Goal: Task Accomplishment & Management: Manage account settings

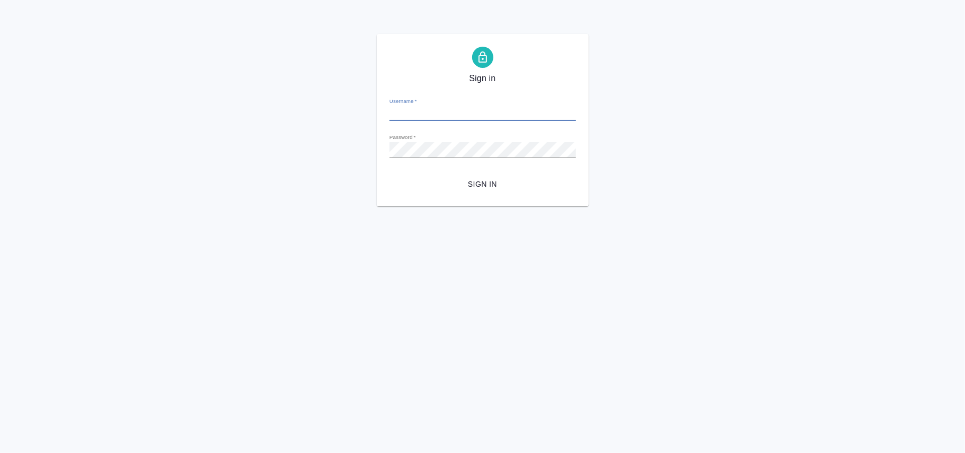
type input "[PERSON_NAME][EMAIL_ADDRESS][DOMAIN_NAME]"
click at [489, 187] on span "Sign in" at bounding box center [483, 184] width 170 height 13
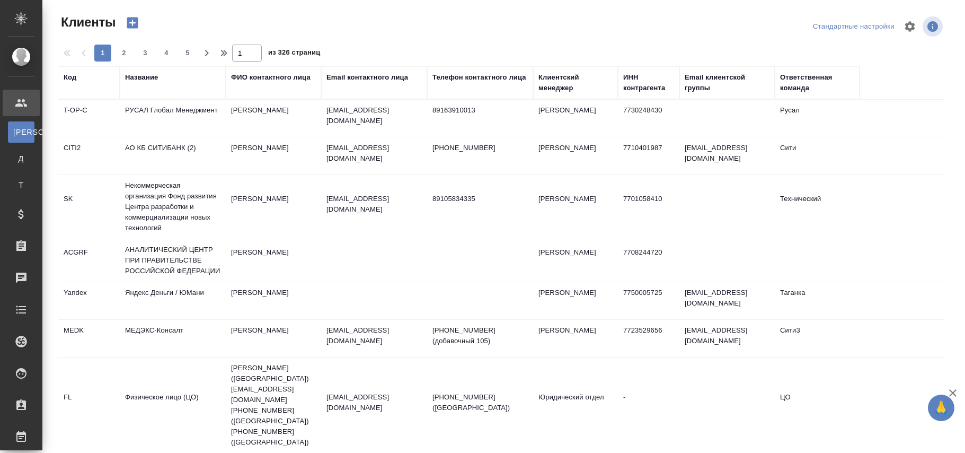
select select "RU"
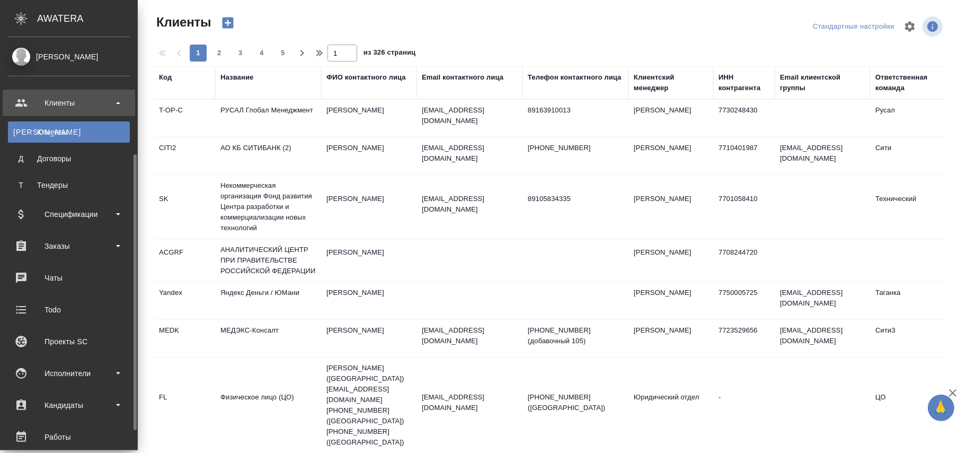
scroll to position [70, 0]
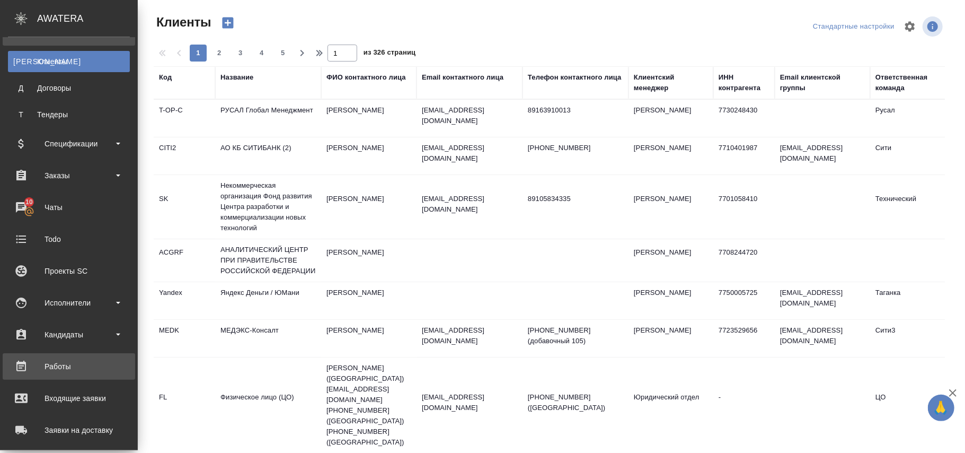
click at [57, 367] on div "Работы" at bounding box center [69, 366] width 122 height 16
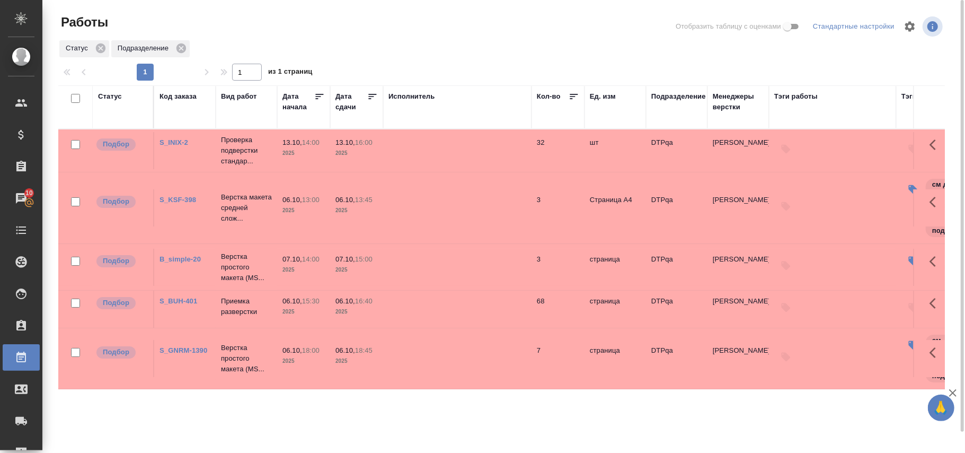
click at [117, 100] on div "Статус" at bounding box center [110, 96] width 24 height 11
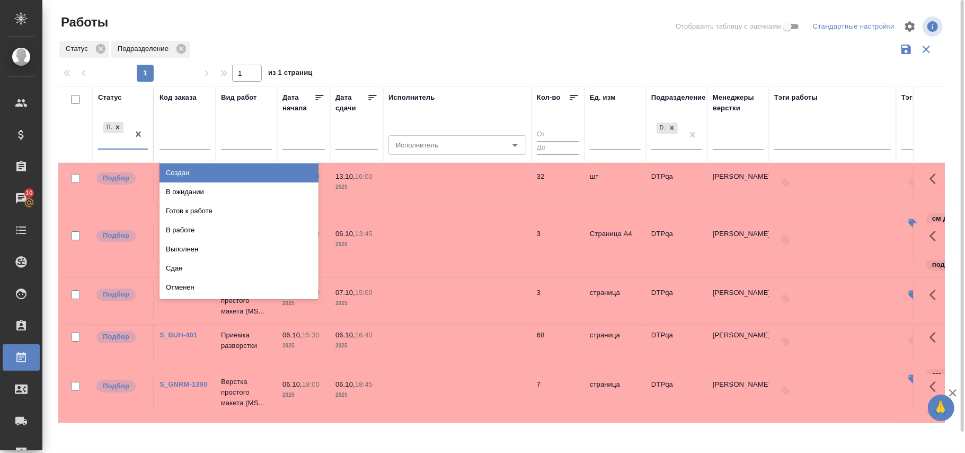
click at [126, 148] on div "Подбор" at bounding box center [113, 134] width 31 height 29
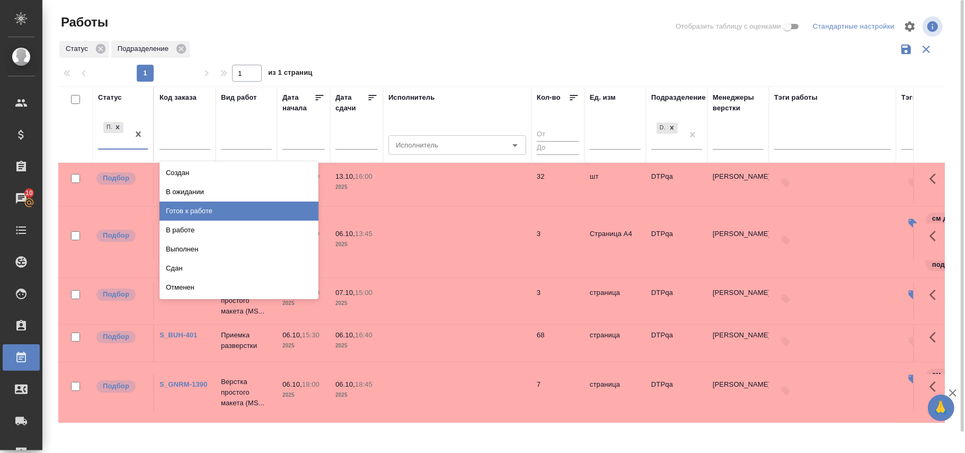
click at [184, 211] on div "Готов к работе" at bounding box center [239, 210] width 159 height 19
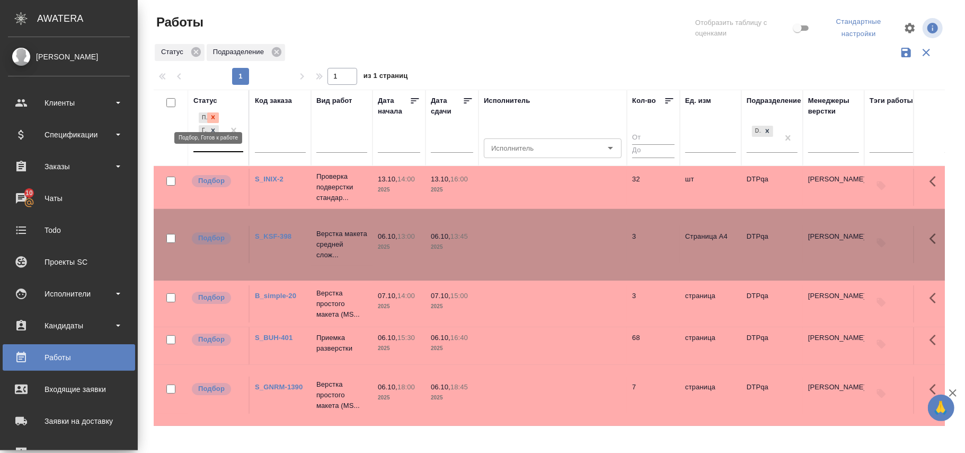
click at [213, 117] on icon at bounding box center [212, 116] width 7 height 7
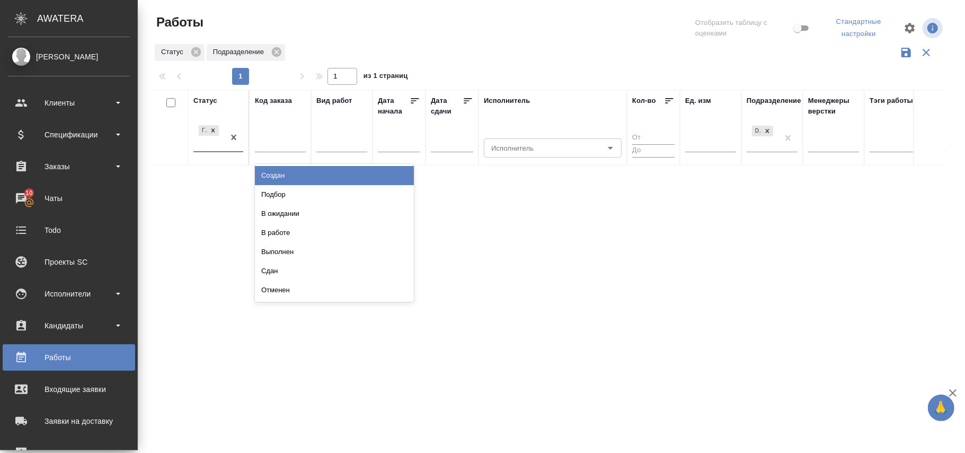
click at [223, 149] on div "Готов к работе" at bounding box center [208, 137] width 31 height 29
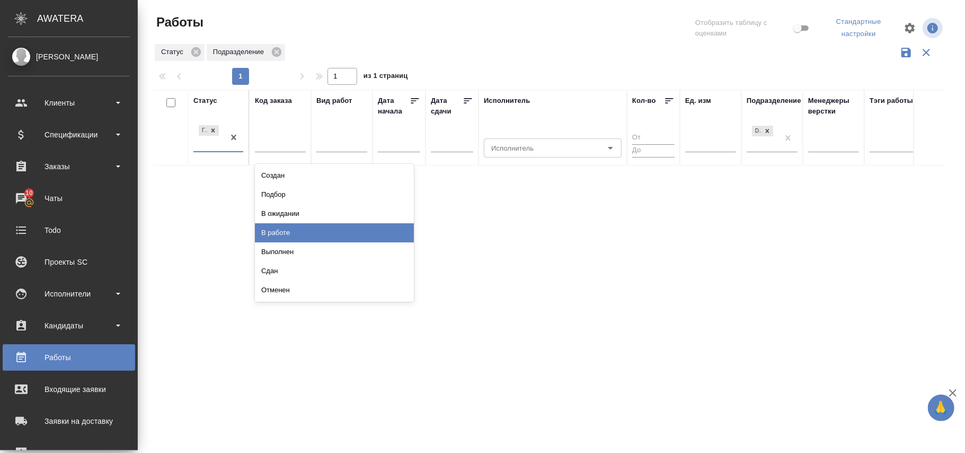
click at [281, 234] on div "В работе" at bounding box center [334, 232] width 159 height 19
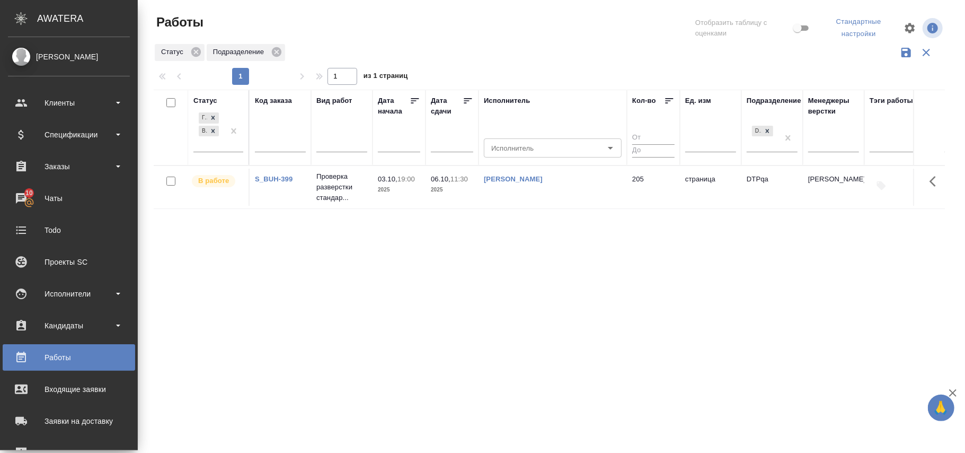
click at [210, 101] on div "Статус" at bounding box center [205, 100] width 24 height 11
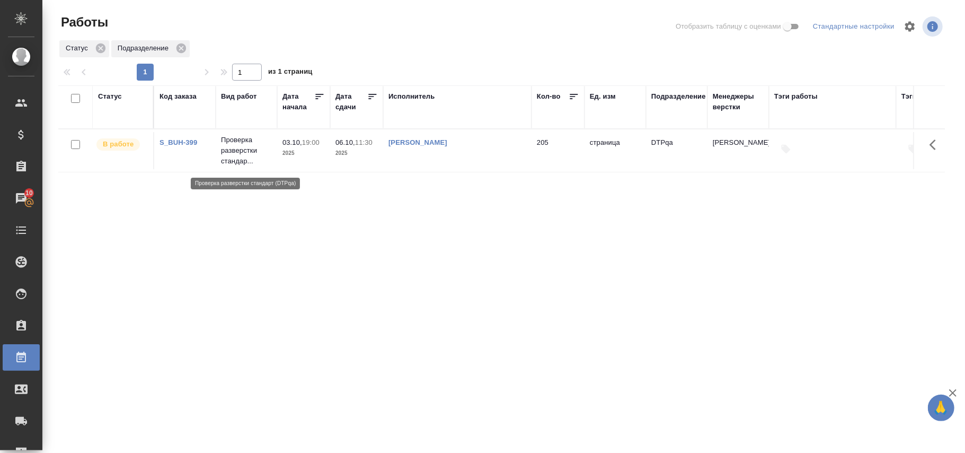
click at [244, 151] on p "Проверка разверстки стандар..." at bounding box center [246, 151] width 51 height 32
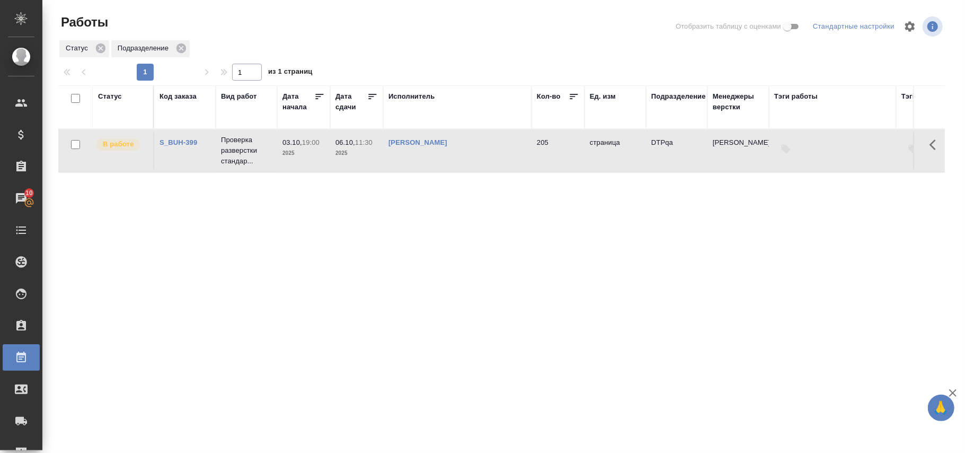
click at [117, 102] on div "Статус" at bounding box center [110, 96] width 24 height 11
click at [117, 101] on div "Статус" at bounding box center [110, 96] width 24 height 11
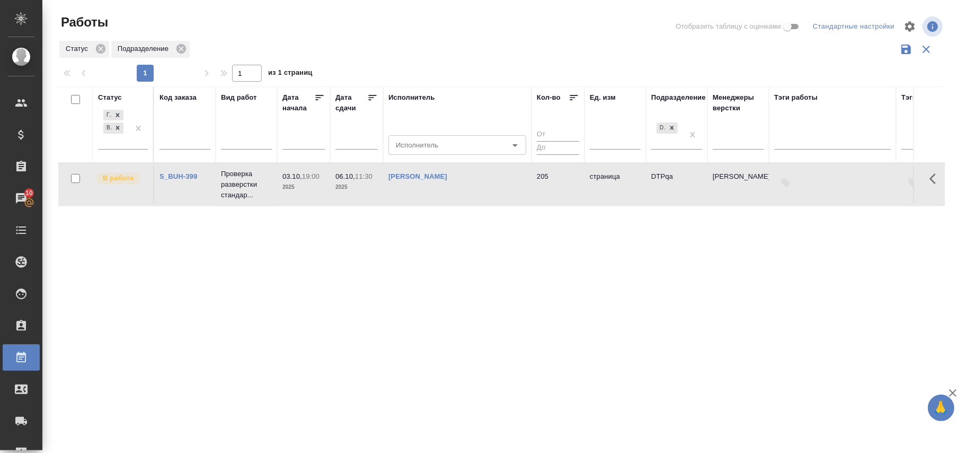
click at [119, 99] on div "Статус" at bounding box center [110, 97] width 24 height 11
click at [118, 99] on div "Статус" at bounding box center [110, 97] width 24 height 11
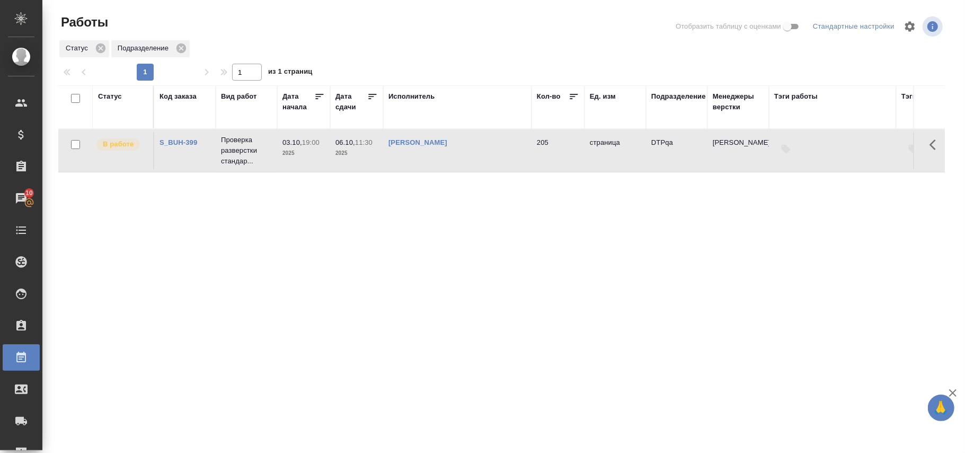
click at [117, 99] on div "Статус" at bounding box center [110, 96] width 24 height 11
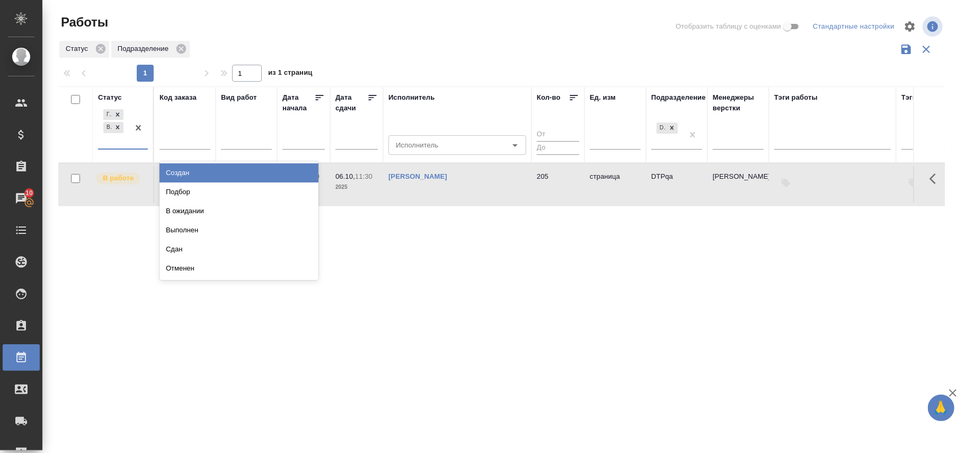
click at [130, 148] on div at bounding box center [138, 127] width 19 height 41
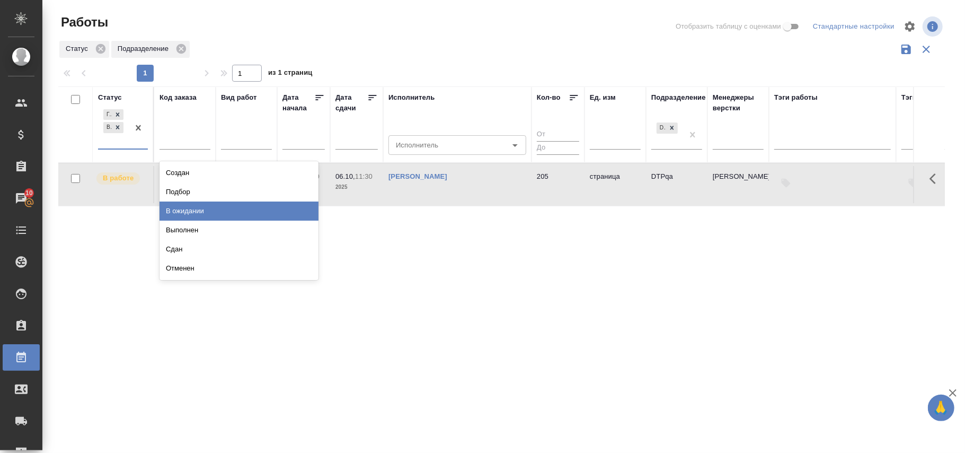
click at [174, 211] on div "В ожидании" at bounding box center [239, 210] width 159 height 19
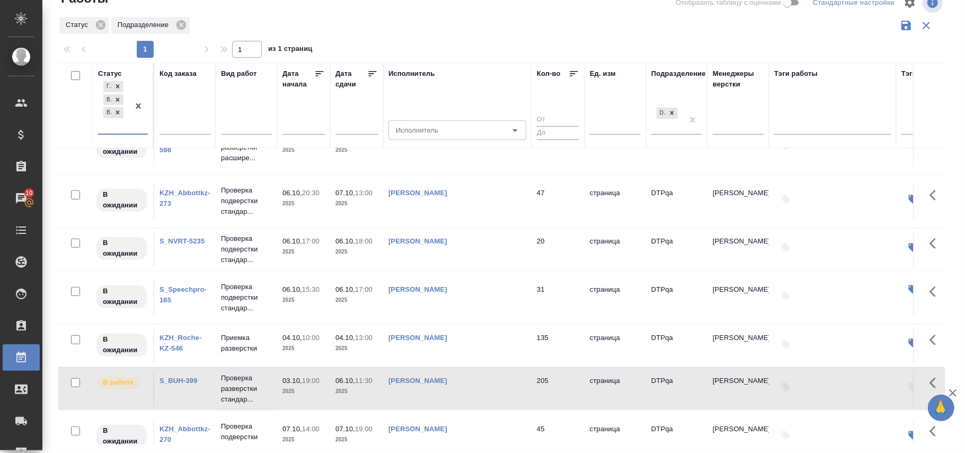
scroll to position [424, 0]
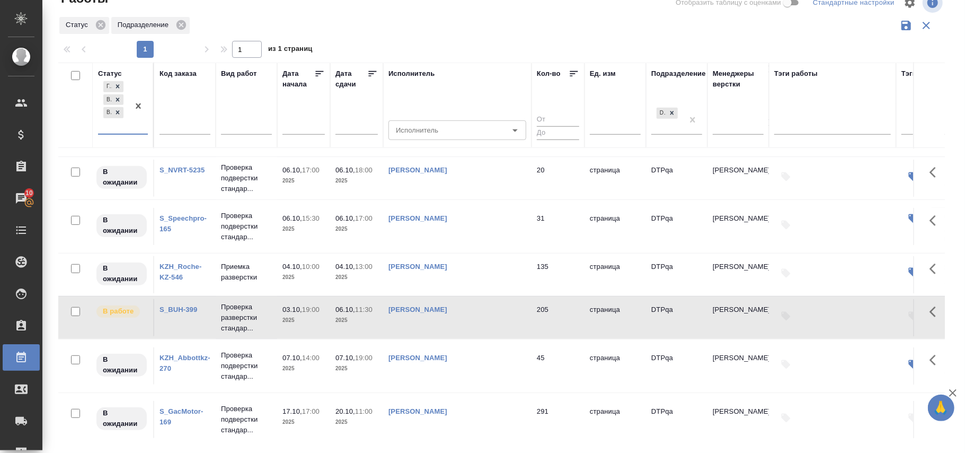
click at [182, 276] on link "KZH_Roche-KZ-546" at bounding box center [181, 271] width 42 height 19
click at [119, 113] on icon at bounding box center [118, 113] width 4 height 4
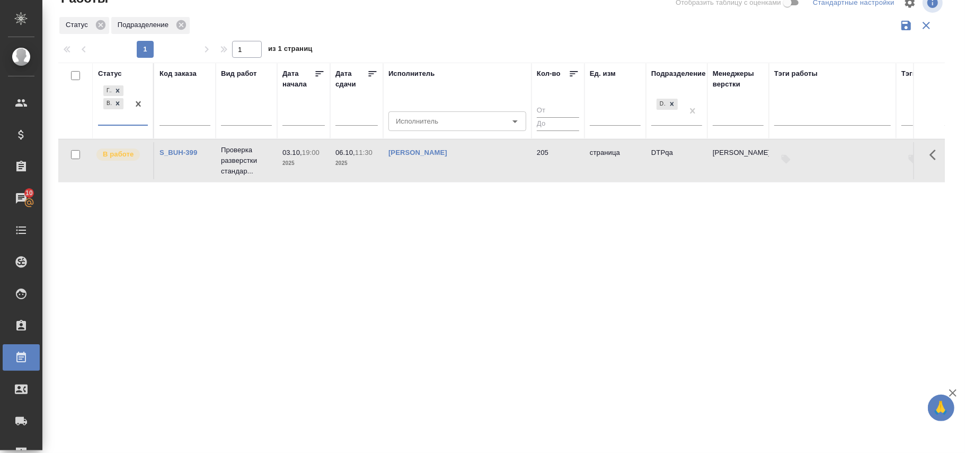
scroll to position [0, 0]
click at [114, 75] on div "Статус" at bounding box center [110, 73] width 24 height 11
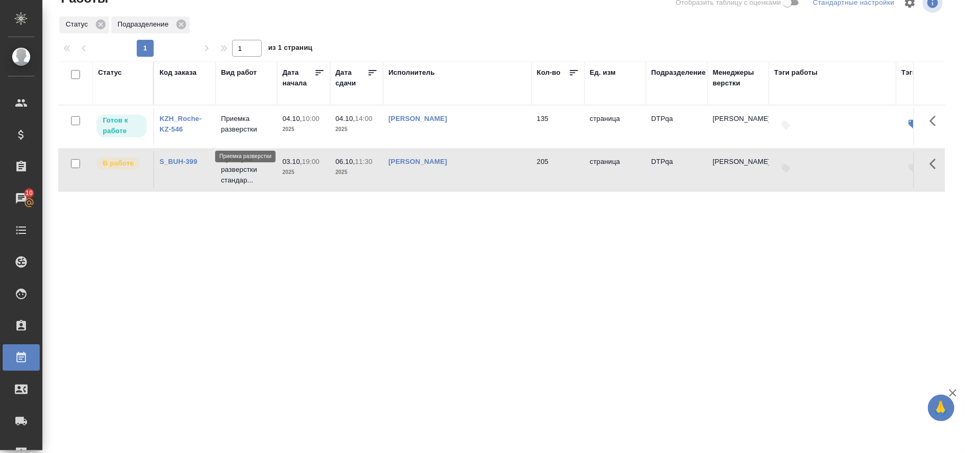
click at [246, 135] on p "Приемка разверстки" at bounding box center [246, 123] width 51 height 21
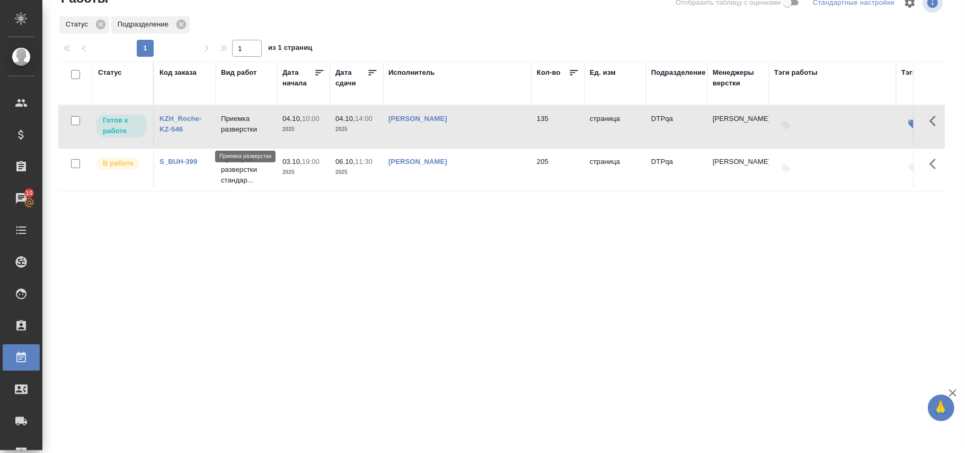
click at [246, 135] on p "Приемка разверстки" at bounding box center [246, 123] width 51 height 21
click at [242, 129] on p "Приемка разверстки" at bounding box center [246, 123] width 51 height 21
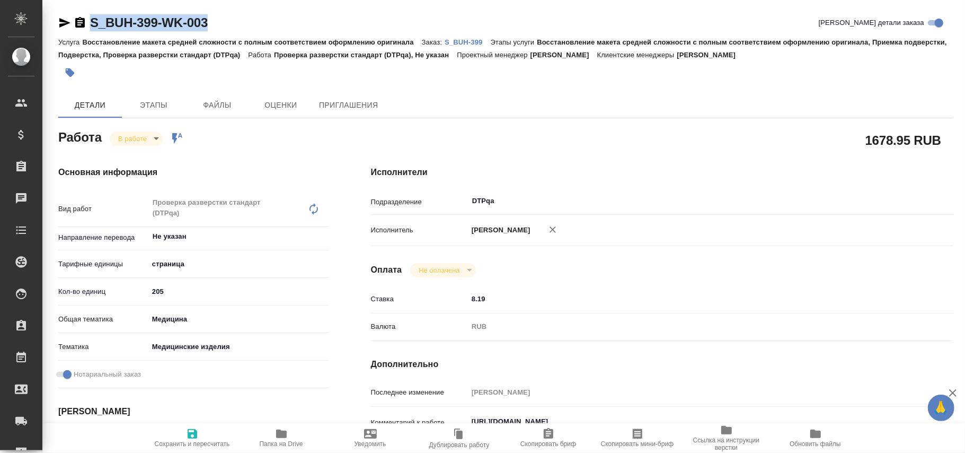
drag, startPoint x: 232, startPoint y: 19, endPoint x: 93, endPoint y: 22, distance: 138.9
click at [93, 22] on div "S_BUH-399-WK-003 Кратко детали заказа" at bounding box center [505, 22] width 895 height 17
copy link "S_BUH-399-WK-003"
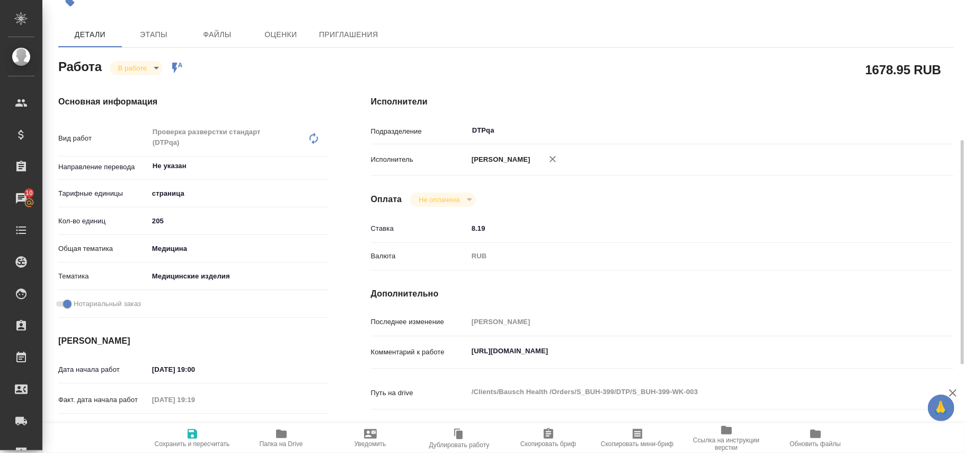
scroll to position [141, 0]
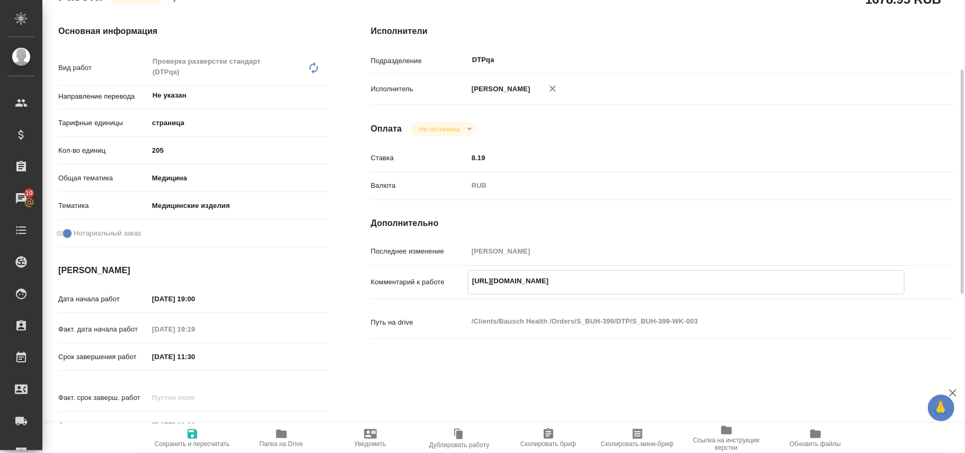
drag, startPoint x: 473, startPoint y: 289, endPoint x: 704, endPoint y: 289, distance: 231.6
click at [704, 289] on textarea "https://tera.awatera.com/Work/68dd0751d5c03ed4a020f5f7/" at bounding box center [687, 281] width 436 height 18
click at [469, 289] on textarea "https://tera.awatera.com/Work/68dd0751d5c03ed4a020f5f7/" at bounding box center [687, 281] width 436 height 18
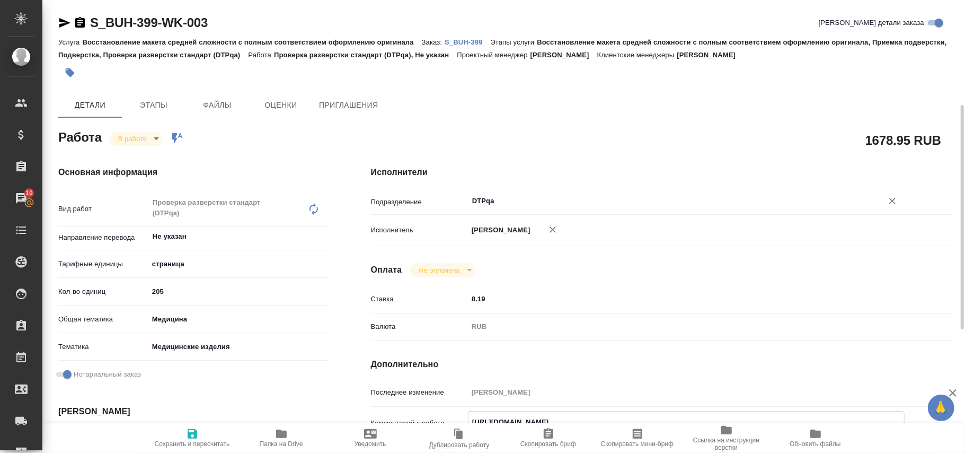
scroll to position [70, 0]
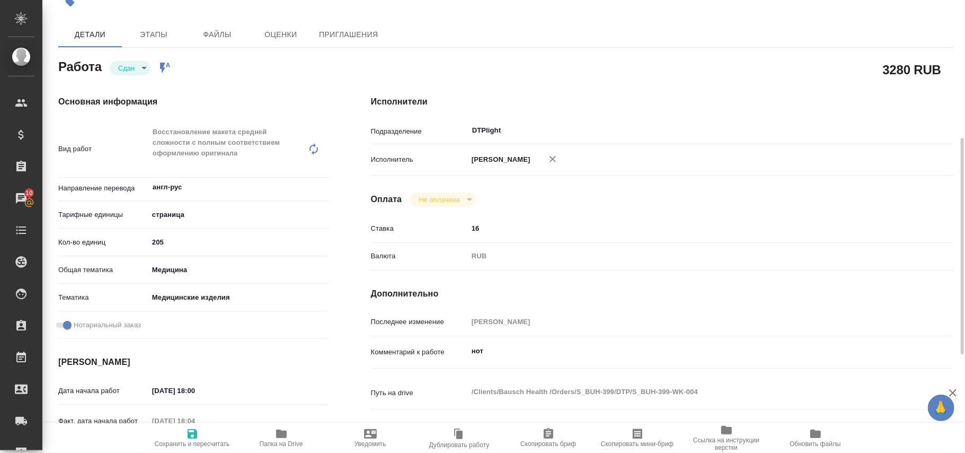
scroll to position [141, 0]
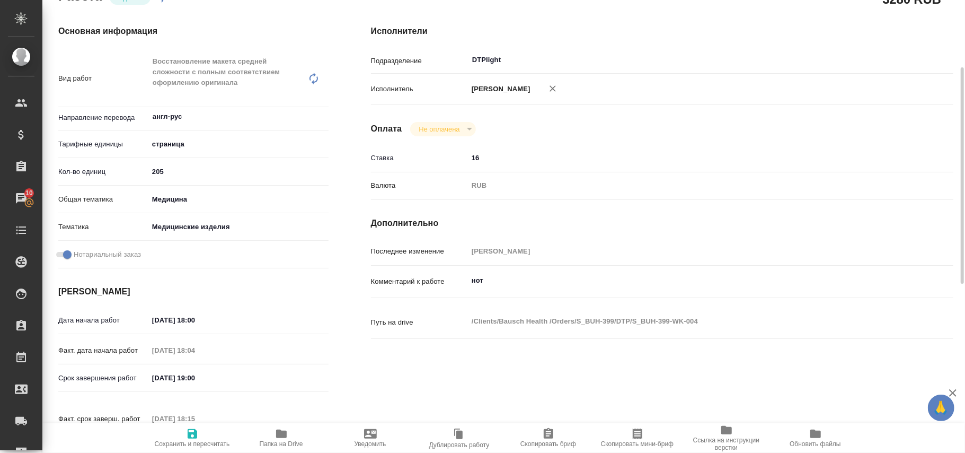
click at [282, 435] on icon "button" at bounding box center [281, 433] width 11 height 8
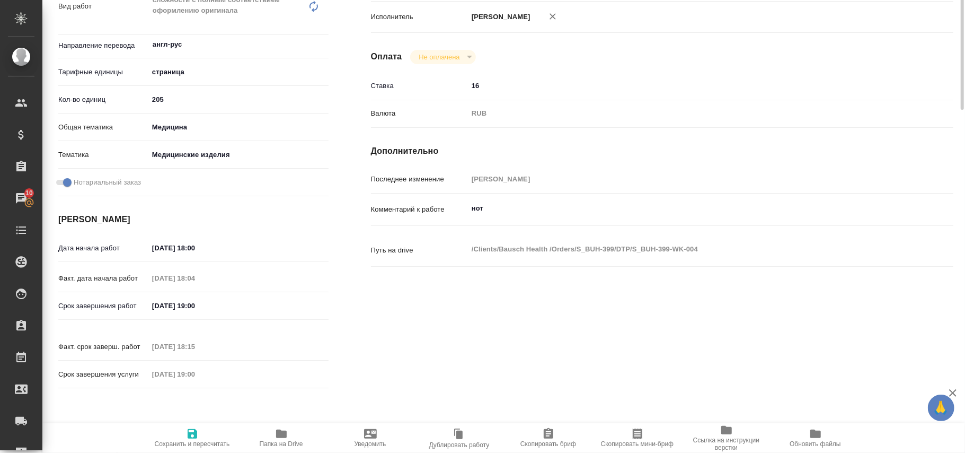
scroll to position [1, 0]
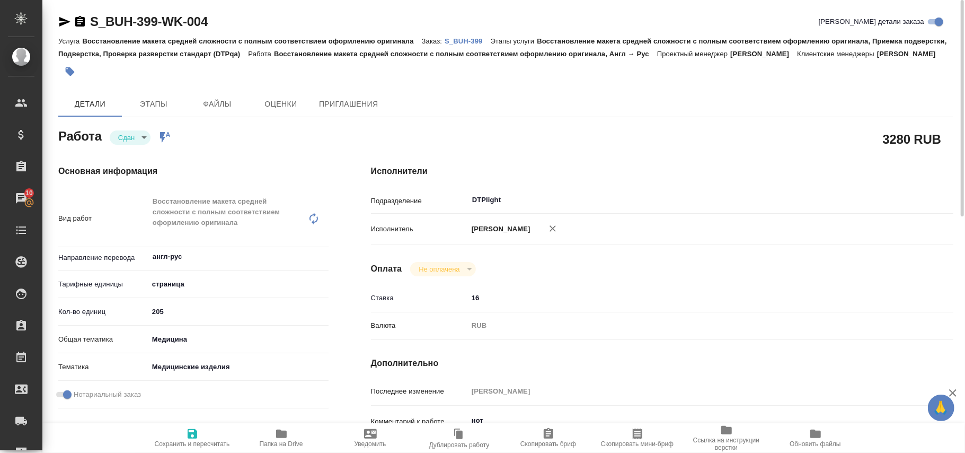
click at [472, 39] on p "S_BUH-399" at bounding box center [468, 41] width 46 height 8
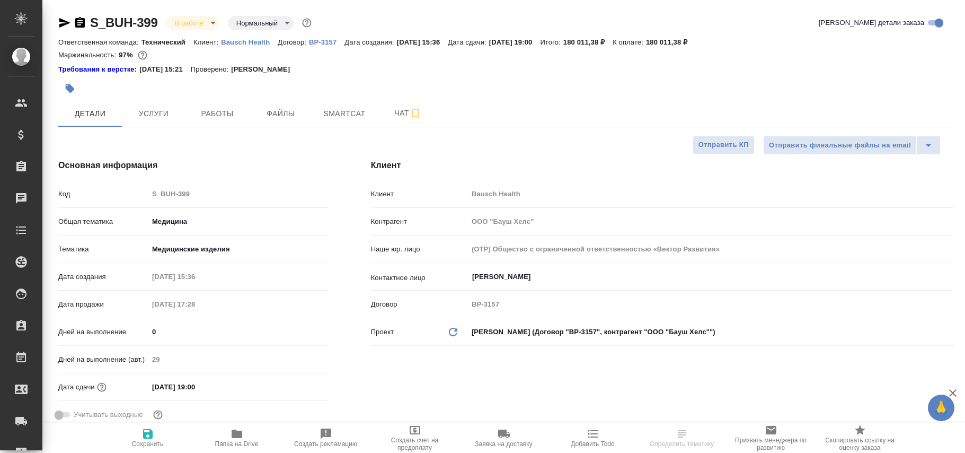
select select "RU"
click at [396, 117] on span "Чат" at bounding box center [408, 113] width 51 height 13
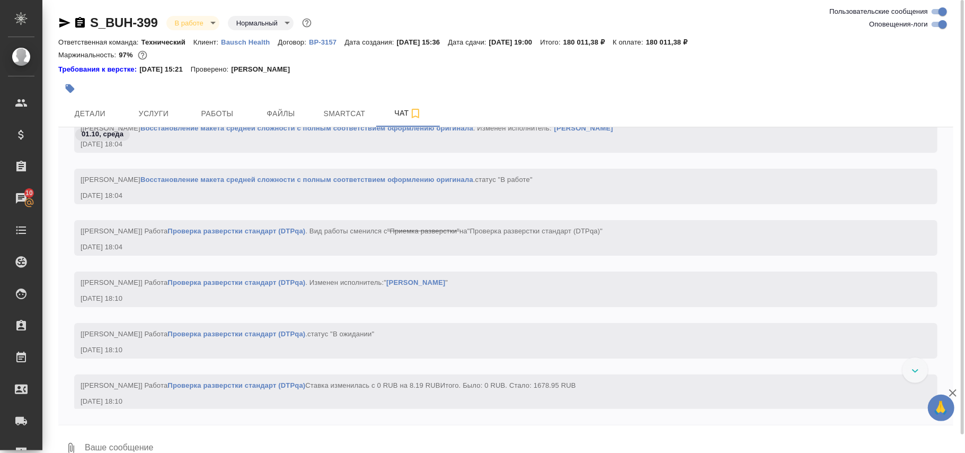
scroll to position [1606, 0]
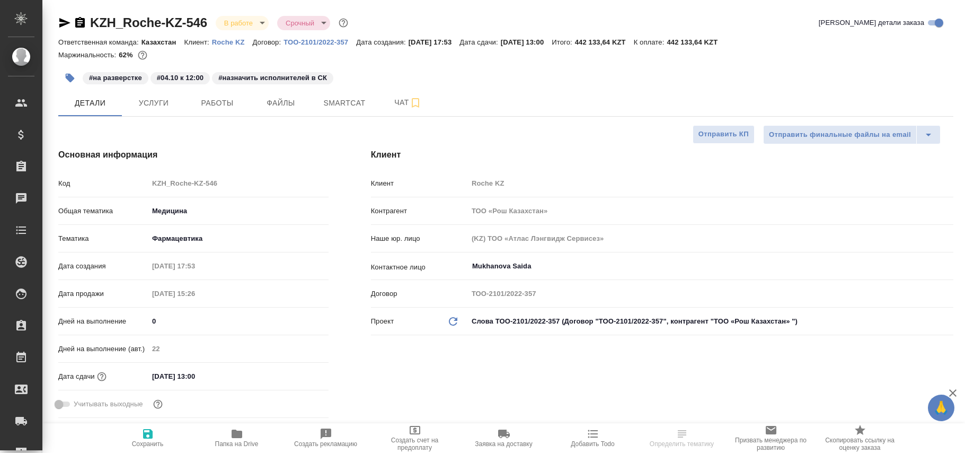
select select "RU"
click at [217, 96] on span "Работы" at bounding box center [217, 102] width 51 height 13
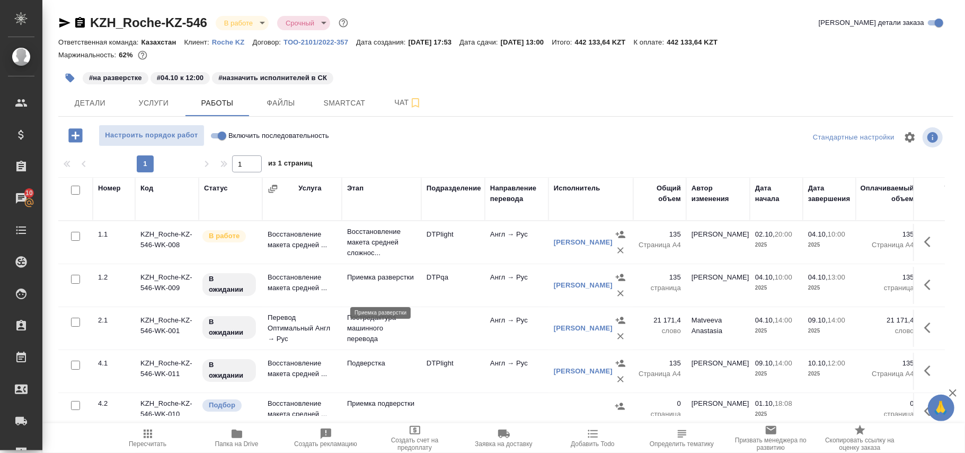
click at [372, 283] on p "Приемка разверстки" at bounding box center [381, 277] width 69 height 11
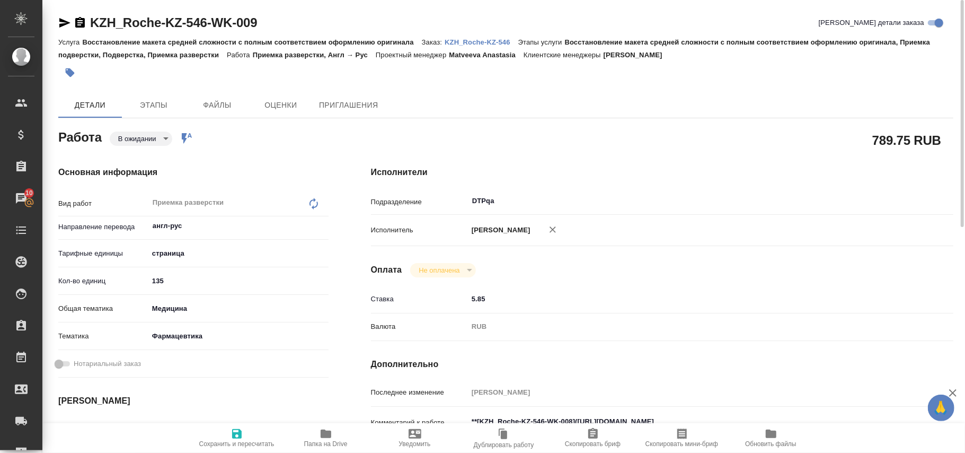
click at [64, 22] on icon "button" at bounding box center [64, 22] width 13 height 13
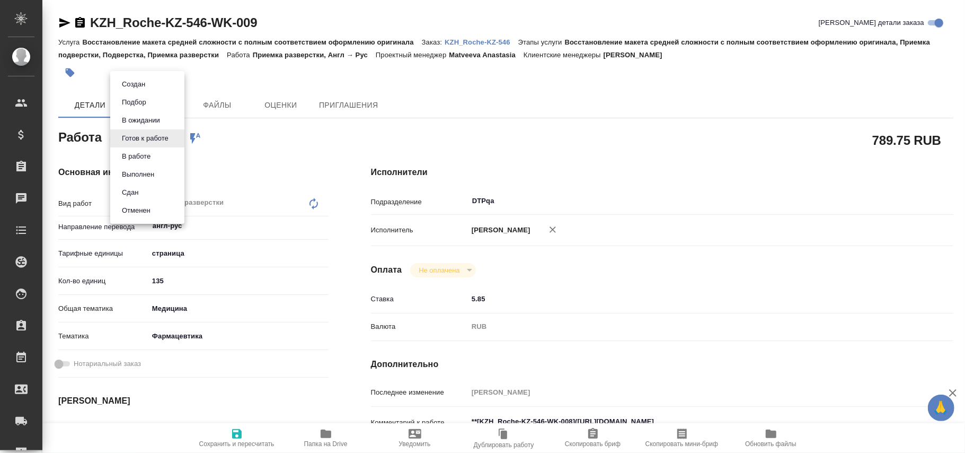
click at [159, 134] on body "🙏 .cls-1 fill:#fff; AWATERA Polushina Alena Клиенты Спецификации Заказы Чаты To…" at bounding box center [482, 226] width 965 height 453
click at [151, 157] on button "В работе" at bounding box center [136, 157] width 35 height 12
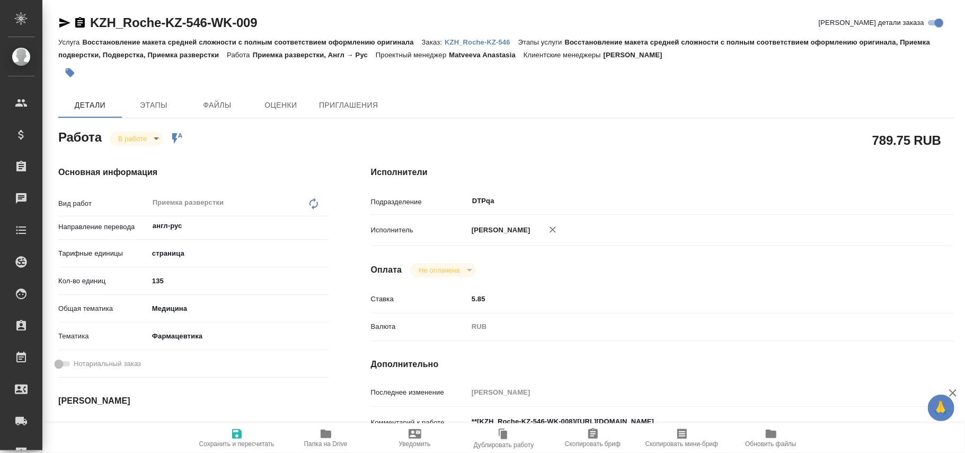
type textarea "x"
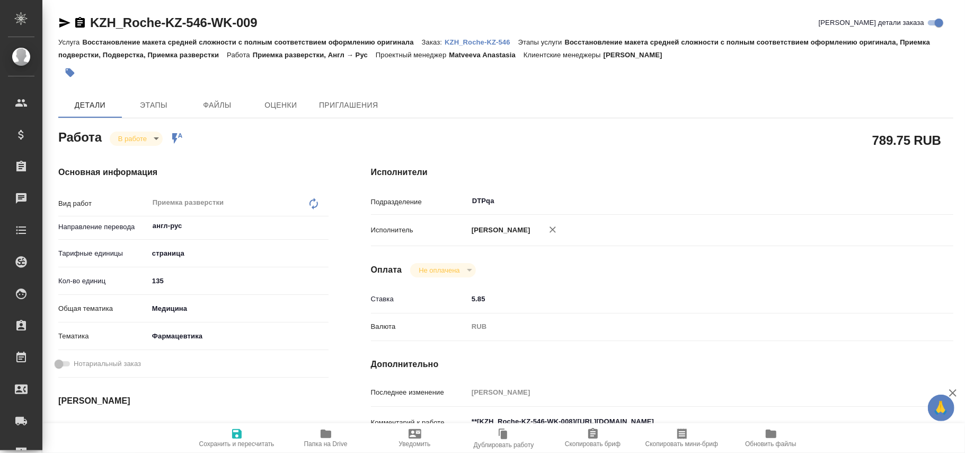
type textarea "x"
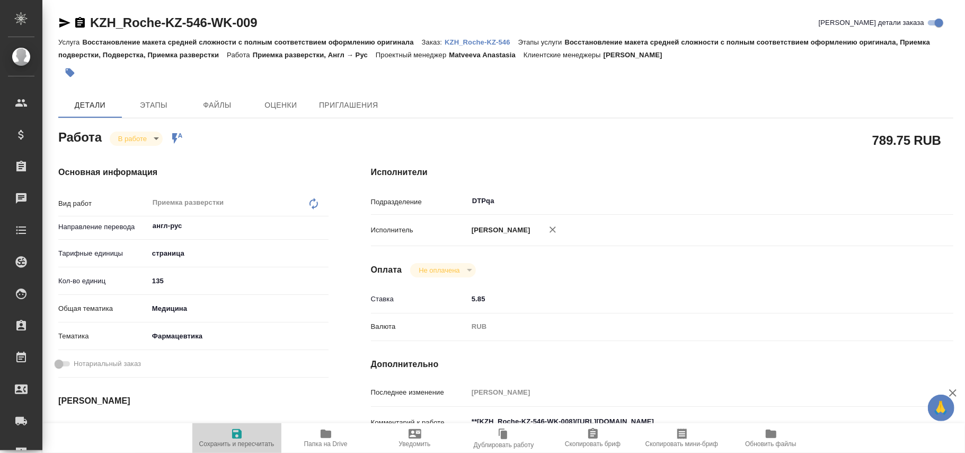
click at [235, 427] on icon "button" at bounding box center [237, 433] width 13 height 13
type textarea "x"
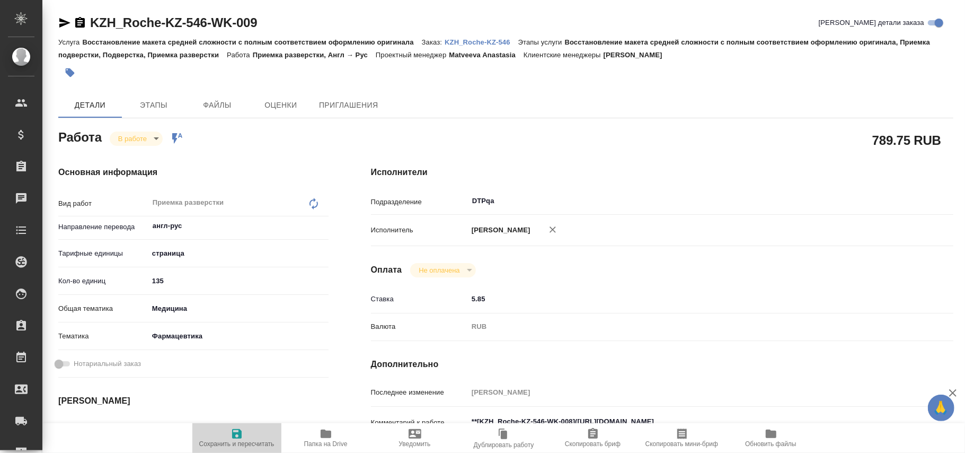
type textarea "x"
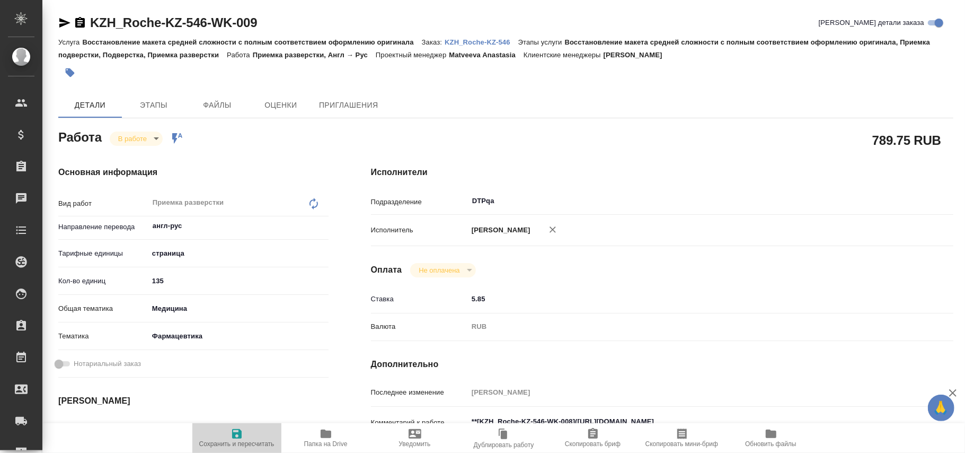
type textarea "x"
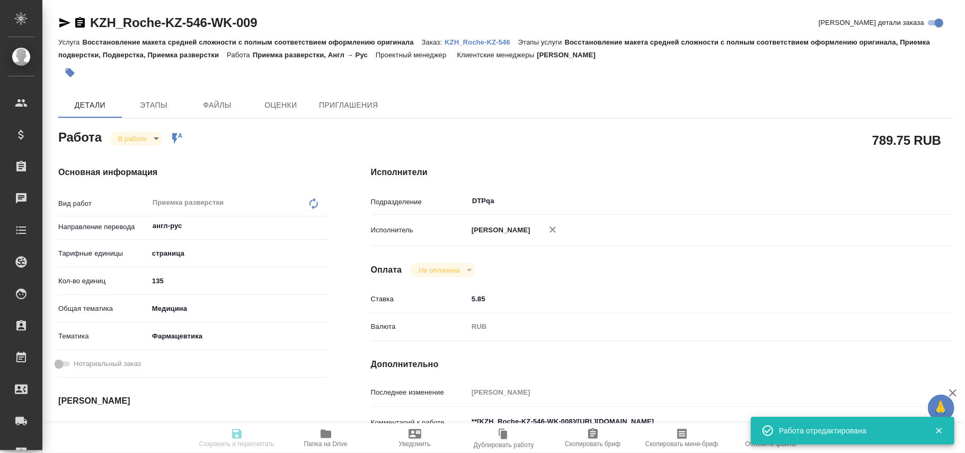
type input "inProgress"
type textarea "Приемка разверстки"
type textarea "x"
type input "англ-рус"
type input "5a8b1489cc6b4906c91bfdb2"
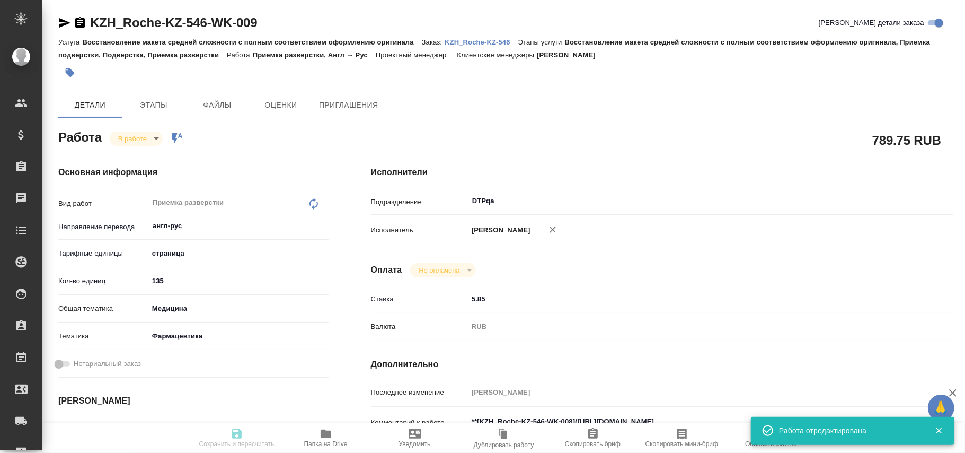
type input "135"
type input "med"
type input "6149832f2b7be24903fd7a82"
type input "[DATE] 10:00"
type input "[DATE] 11:35"
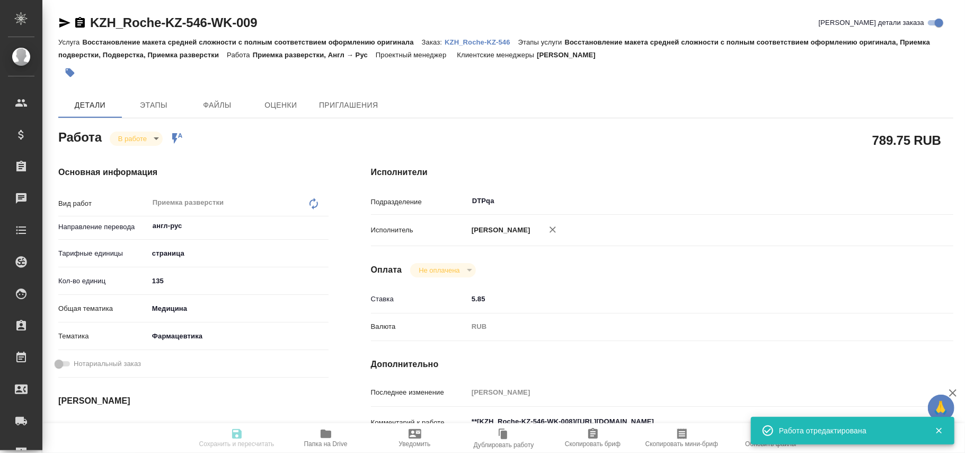
type input "[DATE] 14:00"
type input "[DATE] 13:00"
type input "DTPqa"
type input "notPayed"
type input "5.85"
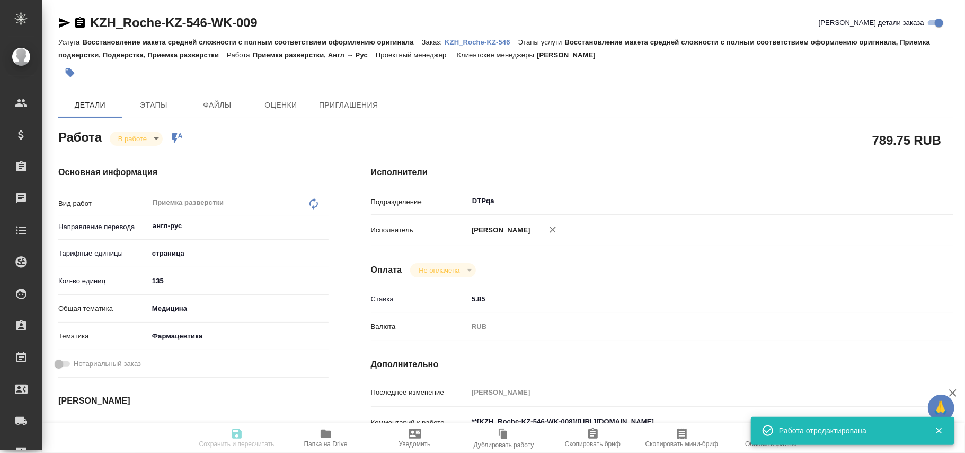
type input "RUB"
type input "Полушина Алена"
type textarea "**[KZH_Roche-KZ-546-WK-008](https://tera.awatera.com/Work/68dd27c7f4fc1f4d0643f…"
type textarea "x"
type textarea "/Clients/Roche KZ/Orders/KZH_Roche-KZ-546/DTP/KZH_Roche-KZ-546-WK-009"
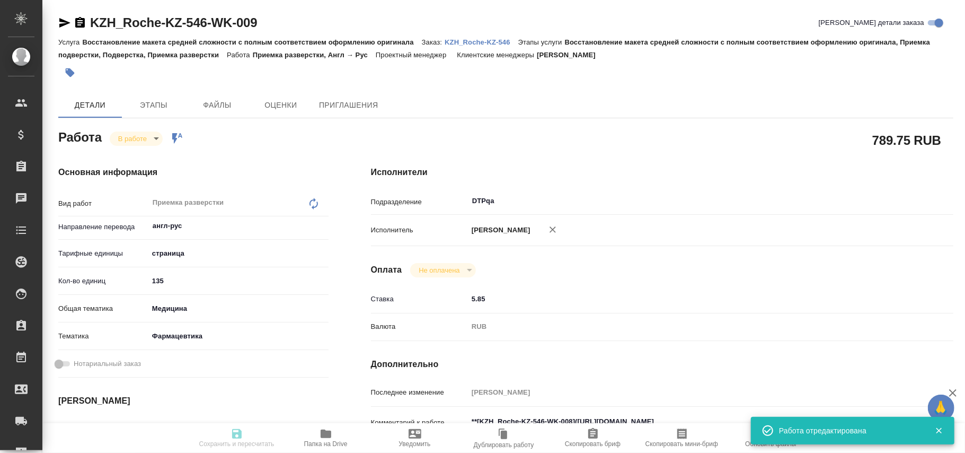
type textarea "x"
type input "KZH_Roche-KZ-546"
type input "Восстановление макета средней сложности с полным соответствием оформлению ориги…"
type input "[PERSON_NAME]"
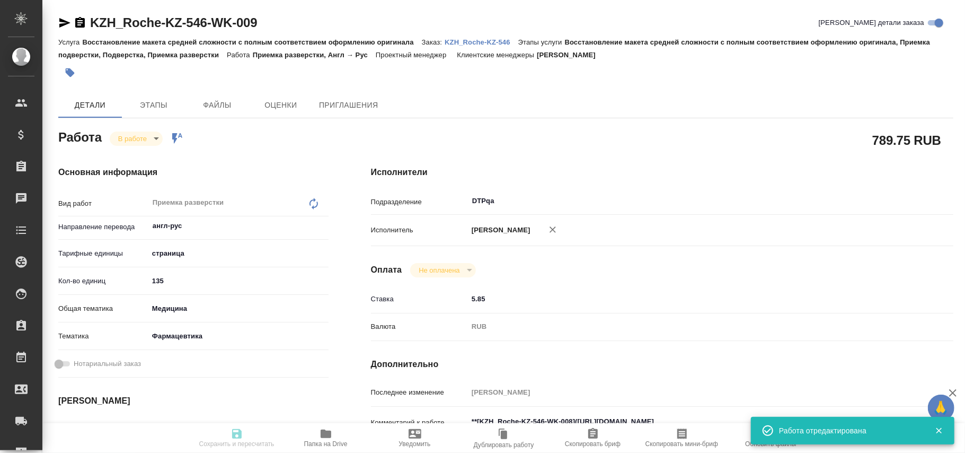
type input "[PERSON_NAME]"
type input "/Clients/Roche KZ/Orders/KZH_Roche-KZ-546"
type textarea "x"
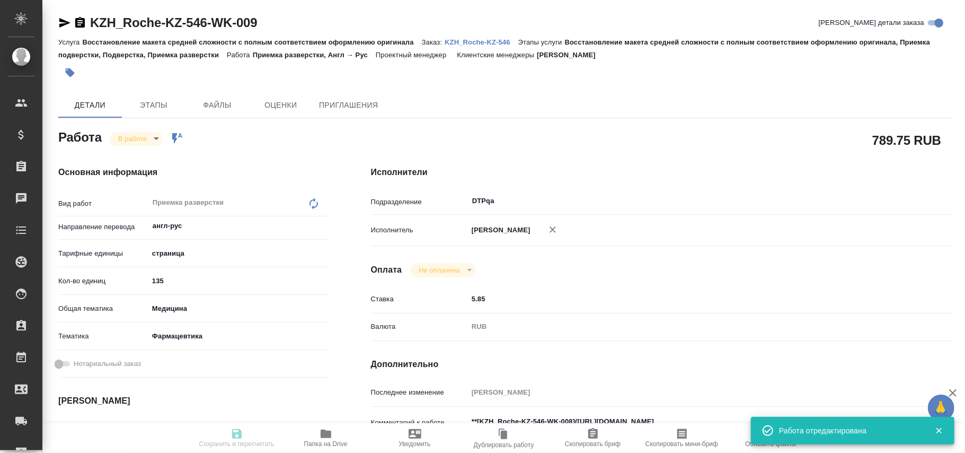
type textarea "x"
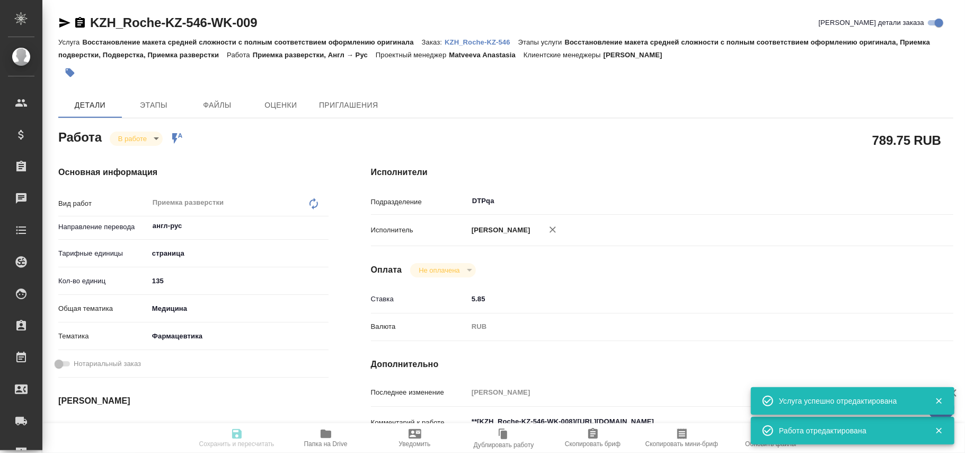
type textarea "x"
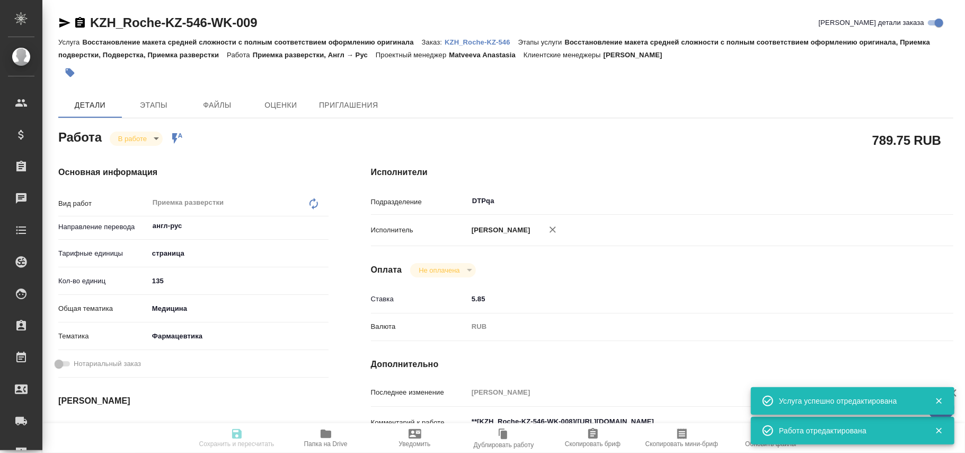
type input "inProgress"
type textarea "Приемка разверстки"
type textarea "x"
type input "англ-рус"
type input "5a8b1489cc6b4906c91bfdb2"
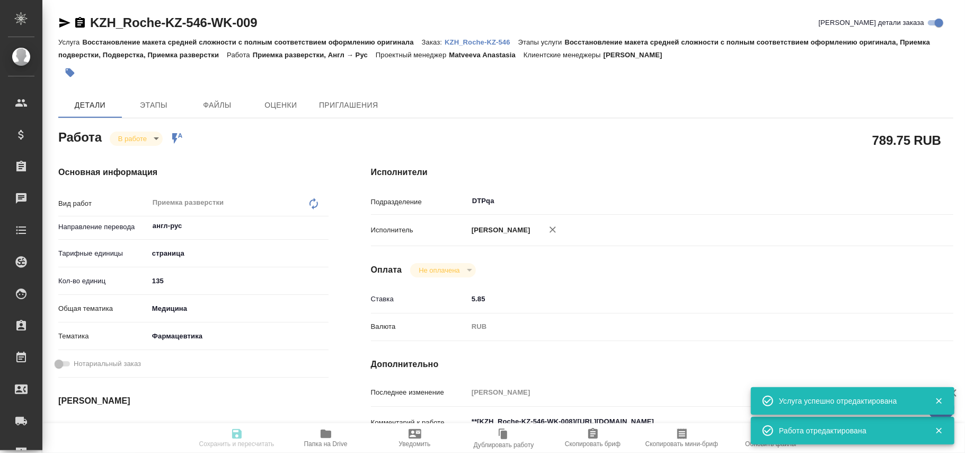
type input "135"
type input "med"
type input "6149832f2b7be24903fd7a82"
type input "04.10.2025 10:00"
type input "04.10.2025 11:35"
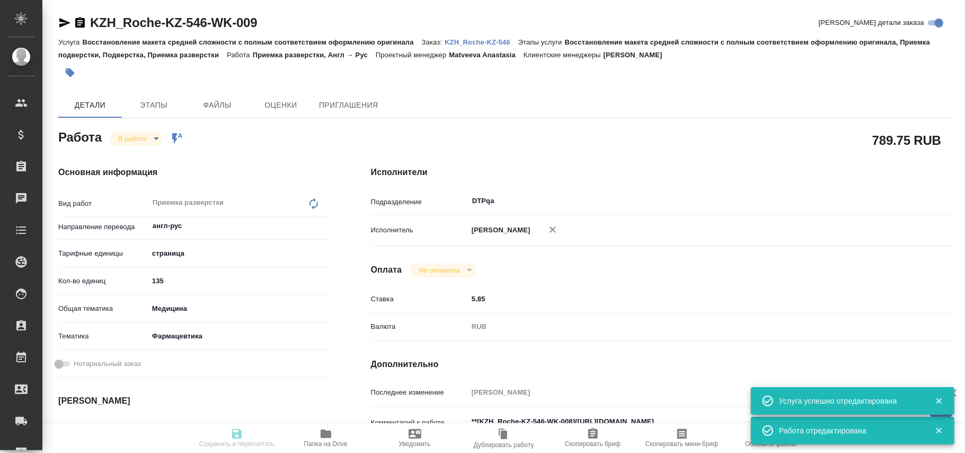
type input "04.10.2025 14:00"
type input "[DATE] 13:00"
type input "DTPqa"
type input "notPayed"
type input "5.85"
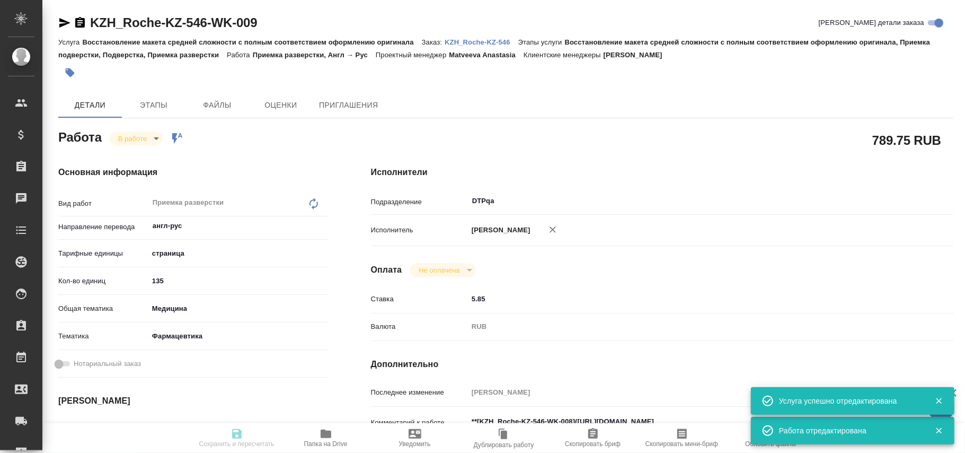
type input "RUB"
type input "Полушина Алена"
type textarea "**[KZH_Roche-KZ-546-WK-008](https://tera.awatera.com/Work/68dd27c7f4fc1f4d0643f…"
type textarea "x"
type textarea "/Clients/Roche KZ/Orders/KZH_Roche-KZ-546/DTP/KZH_Roche-KZ-546-WK-009"
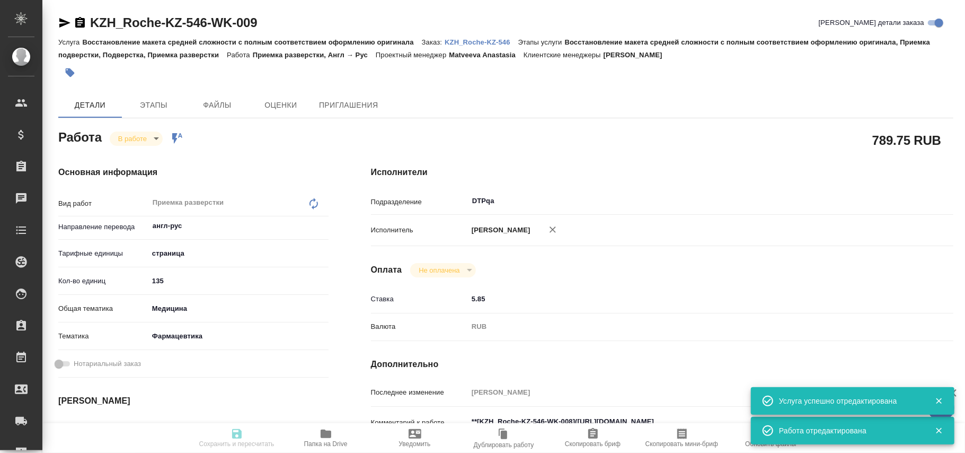
type textarea "x"
type input "KZH_Roche-KZ-546"
type input "Восстановление макета средней сложности с полным соответствием оформлению ориги…"
type input "[PERSON_NAME]"
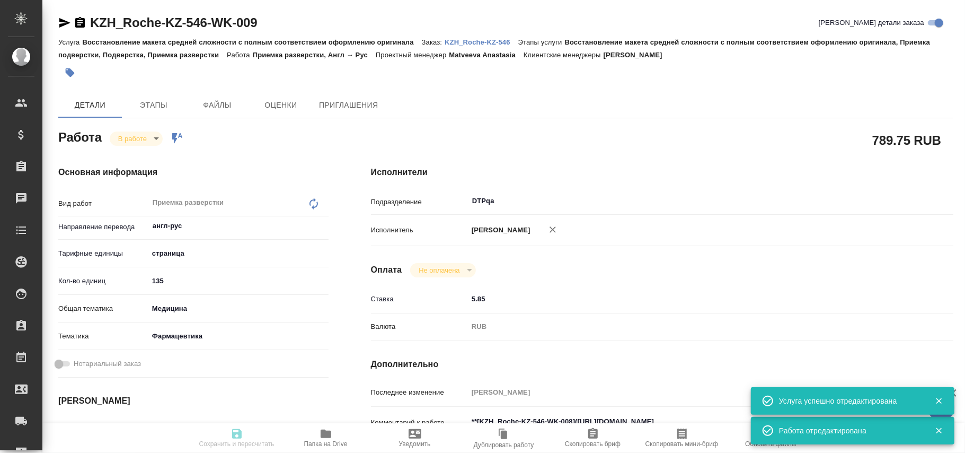
type input "[PERSON_NAME]"
type input "/Clients/Roche KZ/Orders/KZH_Roche-KZ-546"
type textarea "x"
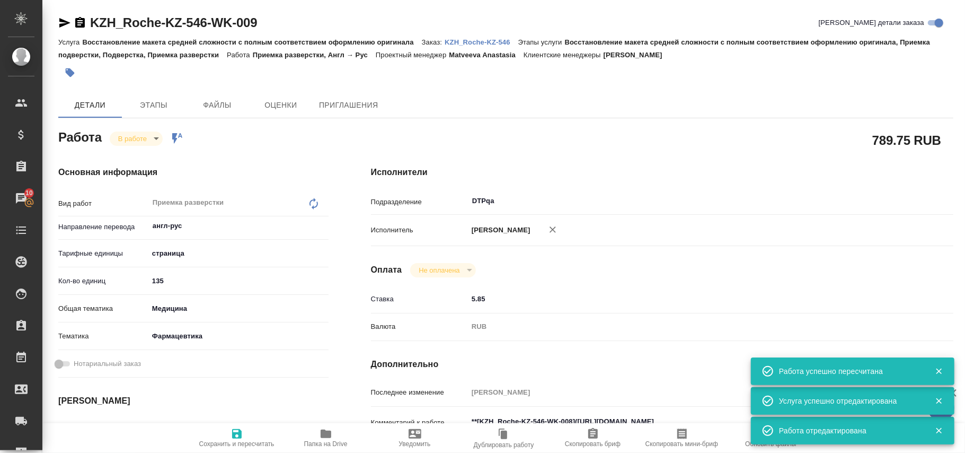
type textarea "x"
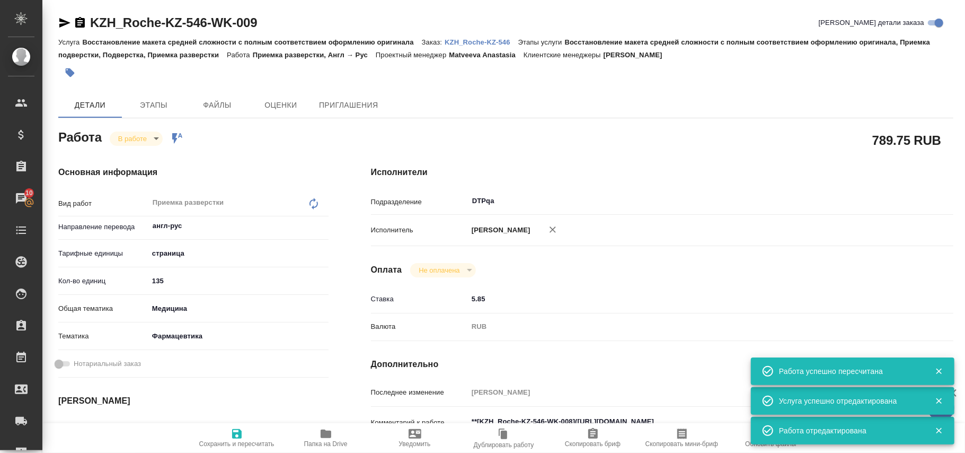
type textarea "x"
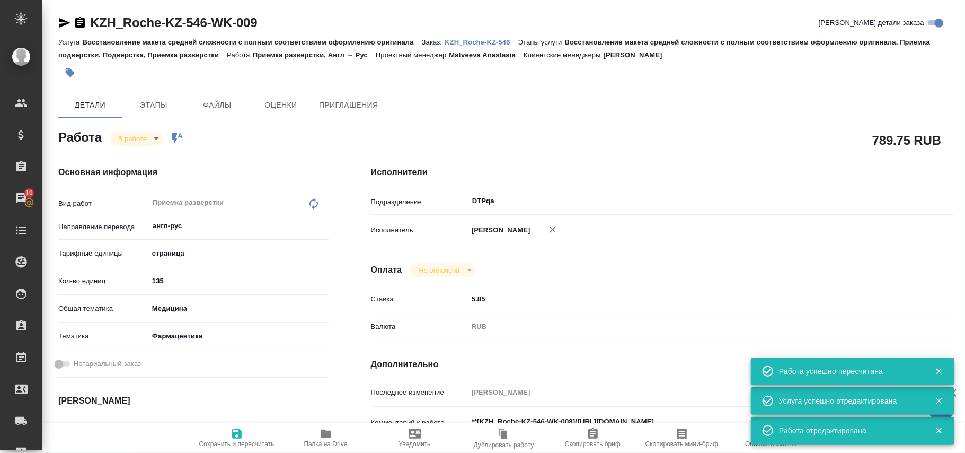
type textarea "x"
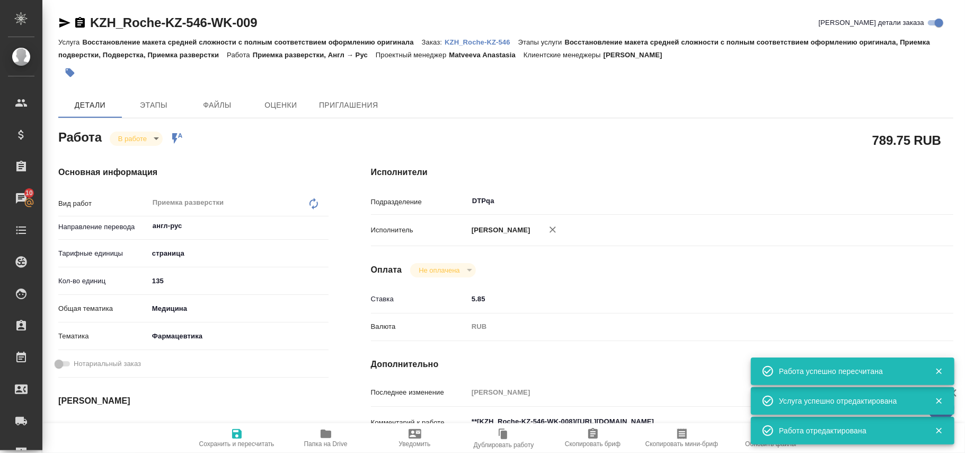
type textarea "x"
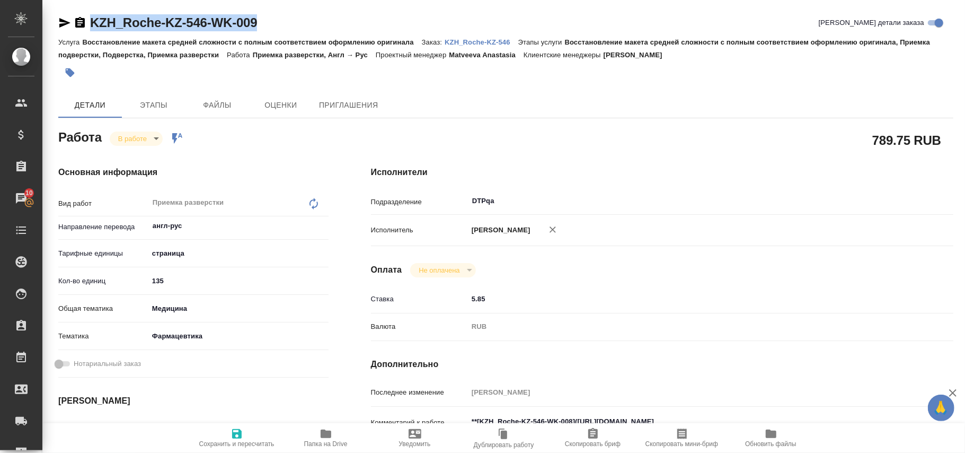
drag, startPoint x: 295, startPoint y: 21, endPoint x: 92, endPoint y: 23, distance: 203.5
click at [92, 23] on div "KZH_Roche-KZ-546-WK-009 Кратко детали заказа" at bounding box center [505, 22] width 895 height 17
click at [92, 23] on link "KZH_Roche-KZ-546-WK-009" at bounding box center [173, 22] width 167 height 14
type textarea "x"
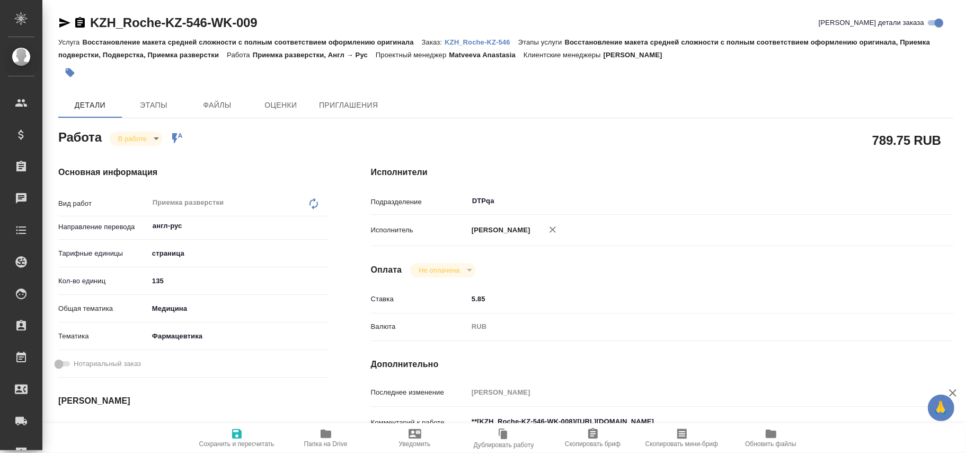
type textarea "x"
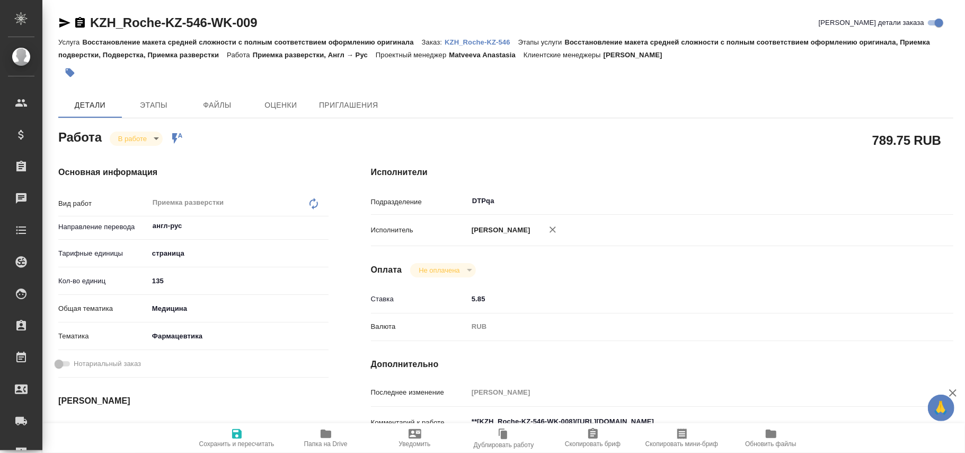
type textarea "x"
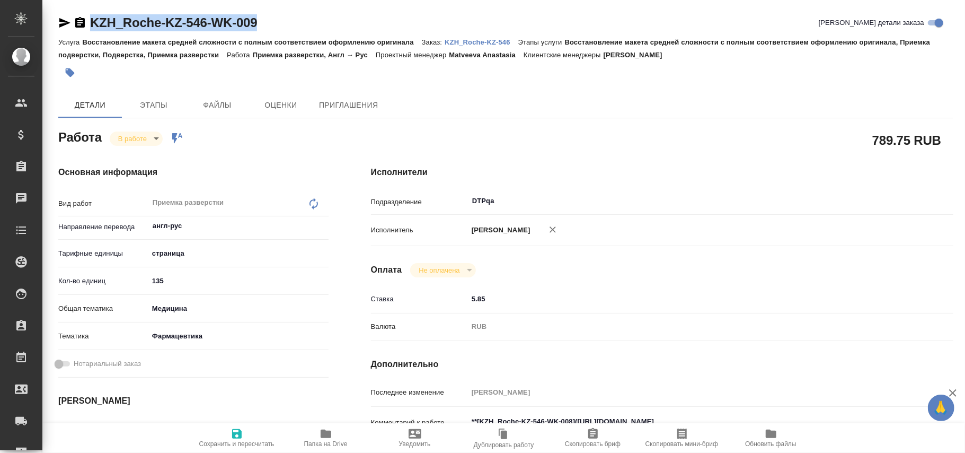
type textarea "x"
drag, startPoint x: 289, startPoint y: 17, endPoint x: 62, endPoint y: 7, distance: 227.1
click at [62, 7] on div "KZH_Roche-KZ-546-WK-009 Кратко детали заказа Услуга Восстановление макета средн…" at bounding box center [505, 457] width 907 height 915
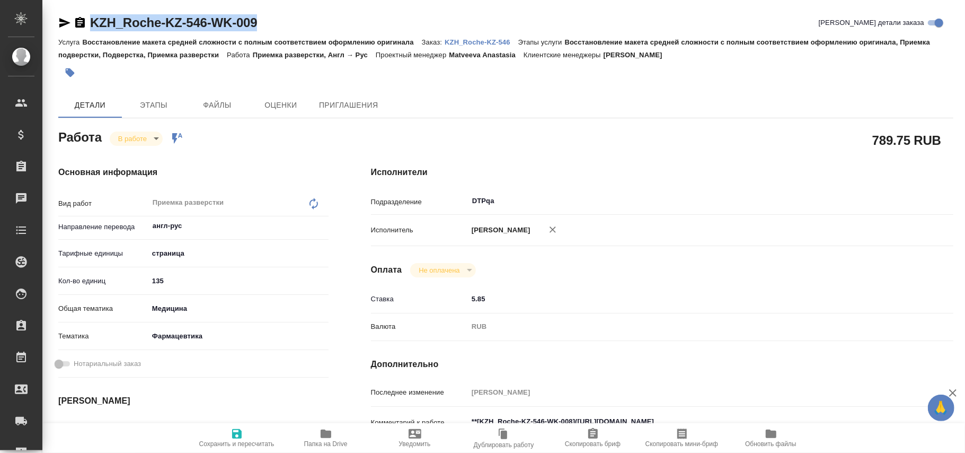
click at [62, 7] on div "KZH_Roche-KZ-546-WK-009 Кратко детали заказа Услуга Восстановление макета средн…" at bounding box center [505, 457] width 907 height 915
drag, startPoint x: 293, startPoint y: 20, endPoint x: 75, endPoint y: 5, distance: 218.9
click at [75, 5] on div "KZH_Roche-KZ-546-WK-009 Кратко детали заказа Услуга Восстановление макета средн…" at bounding box center [505, 457] width 907 height 915
copy link "KZH_Roche-KZ-546-WK-009"
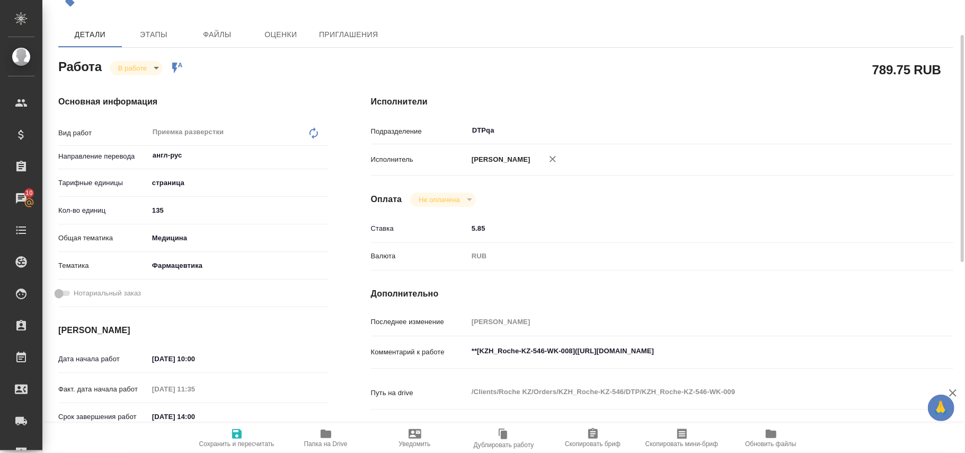
scroll to position [141, 0]
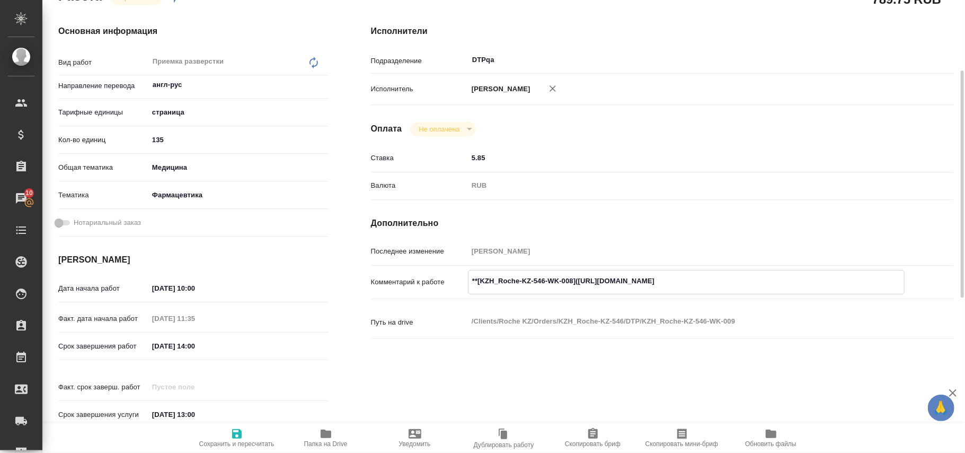
click at [588, 289] on textarea "**[KZH_Roche-KZ-546-WK-008](https://tera.awatera.com/Work/68dd27c7f4fc1f4d0643f…" at bounding box center [687, 281] width 436 height 18
click at [793, 289] on textarea "**[KZH_Roche-KZ-546-WK-008](https://tera.awatera.com/Work/68dd27c7f4fc1f4d0643f…" at bounding box center [687, 281] width 436 height 18
type textarea "x"
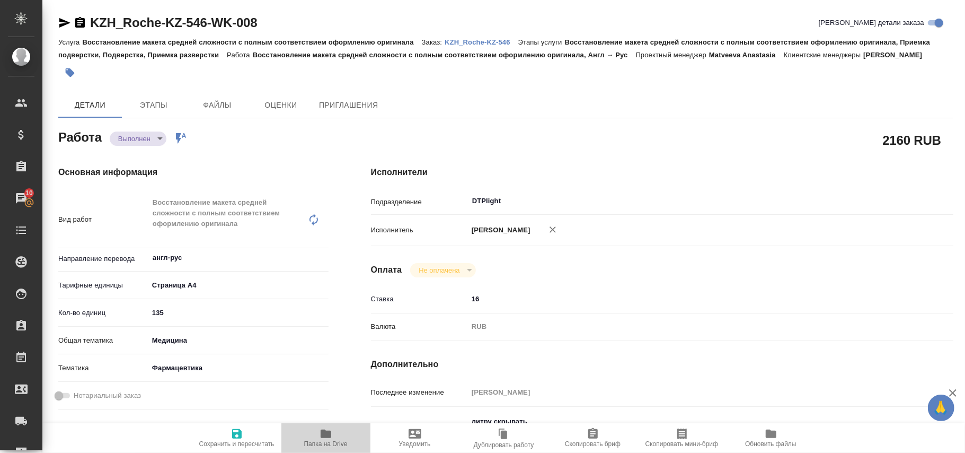
click at [321, 438] on icon "button" at bounding box center [326, 433] width 13 height 13
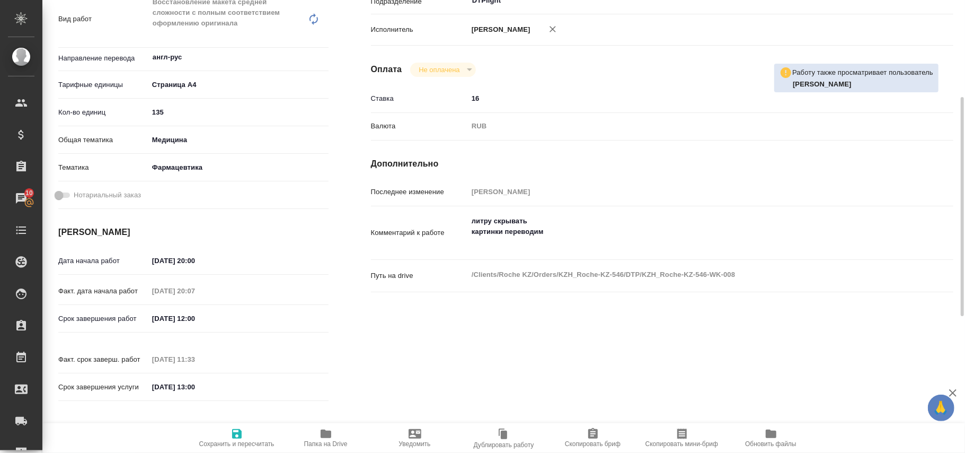
scroll to position [130, 0]
